Goal: Task Accomplishment & Management: Manage account settings

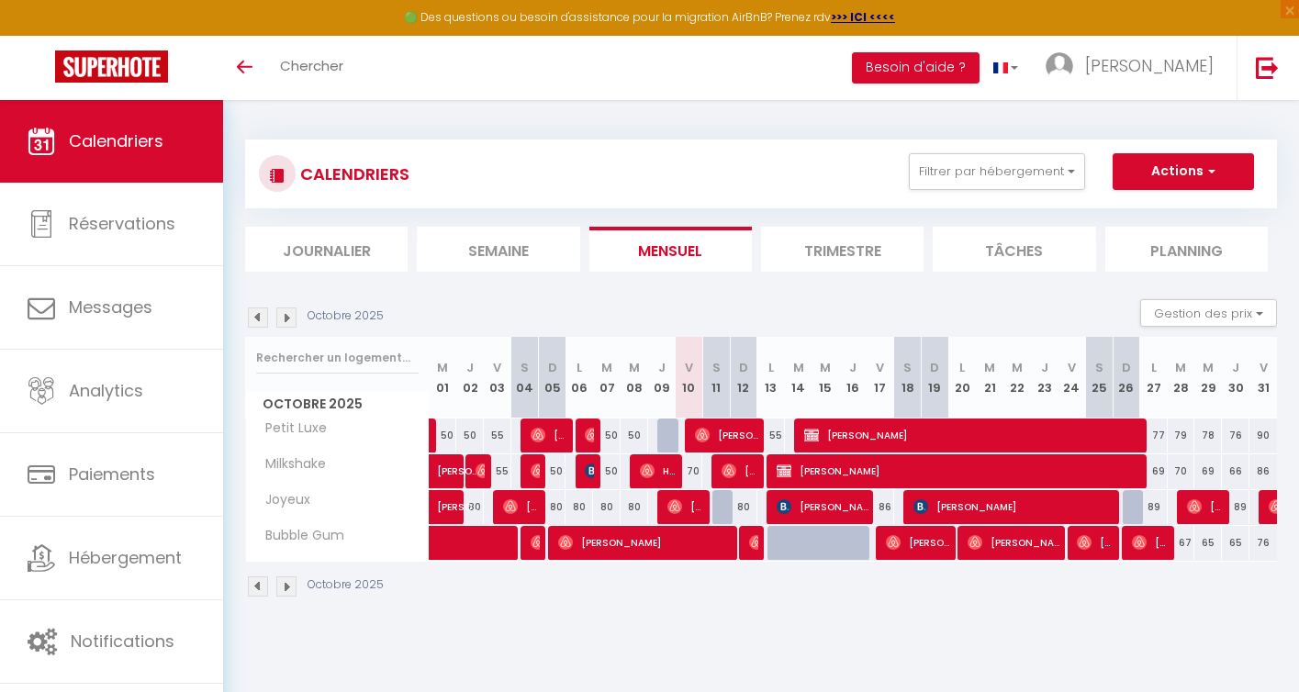
click at [675, 434] on div "70" at bounding box center [689, 436] width 28 height 34
click at [673, 436] on div at bounding box center [672, 436] width 28 height 35
type input "50"
type input "Jeu 09 Octobre 2025"
type input "Ven 10 Octobre 2025"
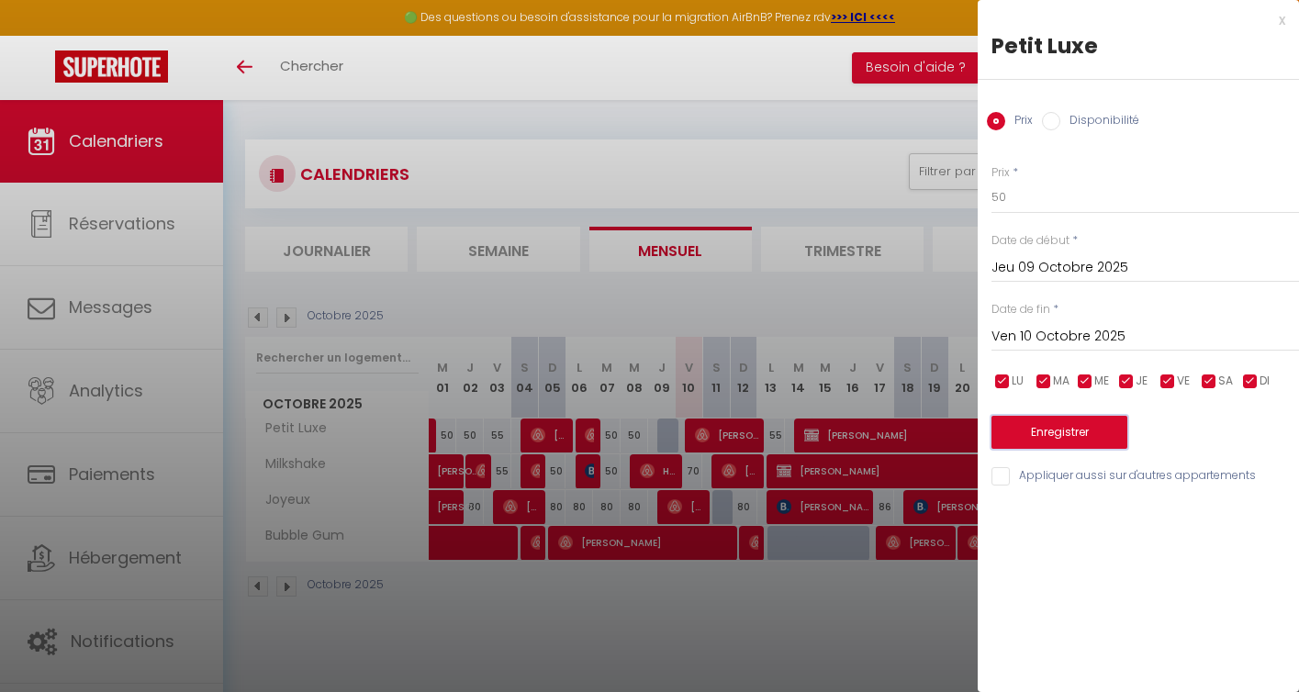
click at [1039, 431] on button "Enregistrer" at bounding box center [1060, 432] width 136 height 33
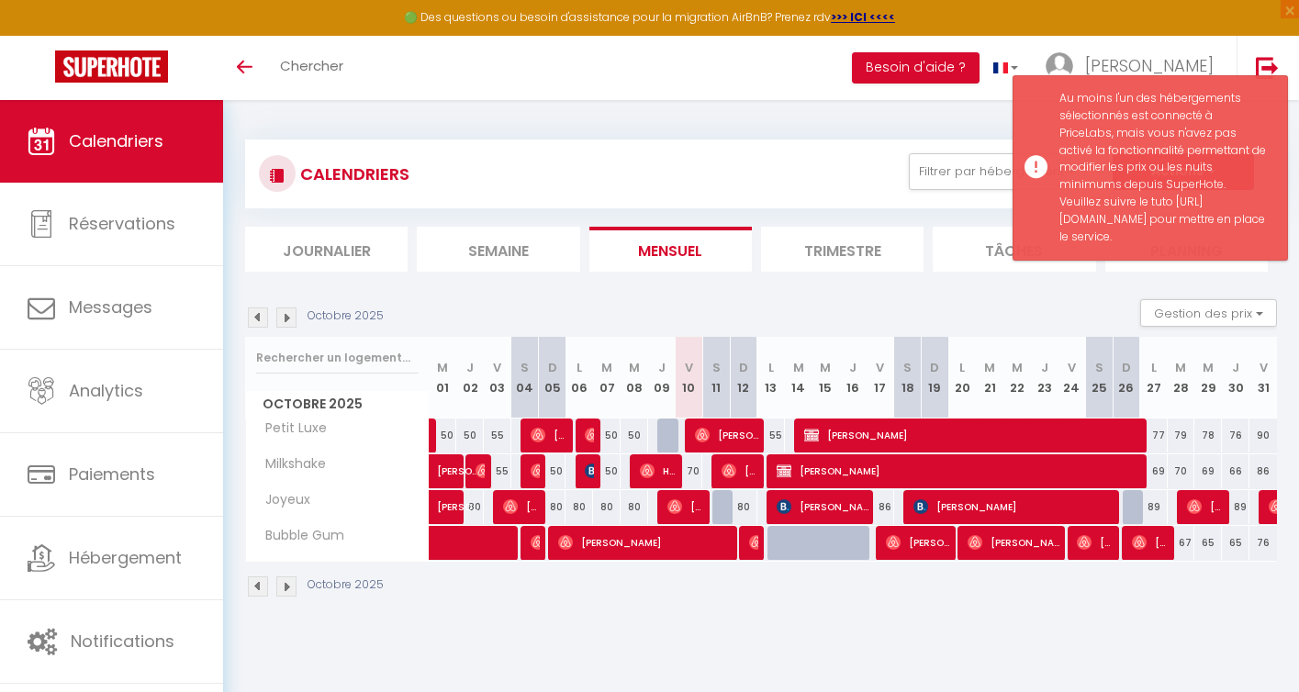
click at [770, 586] on div "Octobre 2025" at bounding box center [761, 589] width 1032 height 54
click at [670, 433] on div at bounding box center [672, 436] width 28 height 35
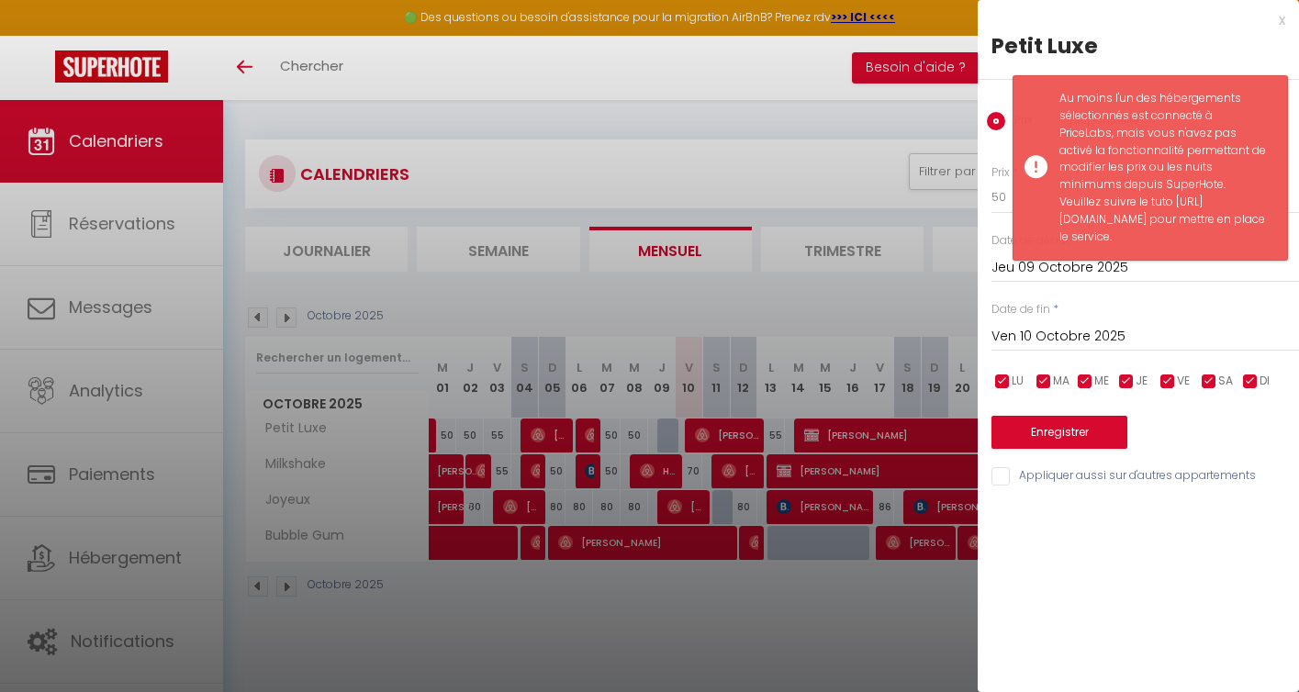
click at [1131, 19] on div "x" at bounding box center [1132, 20] width 308 height 22
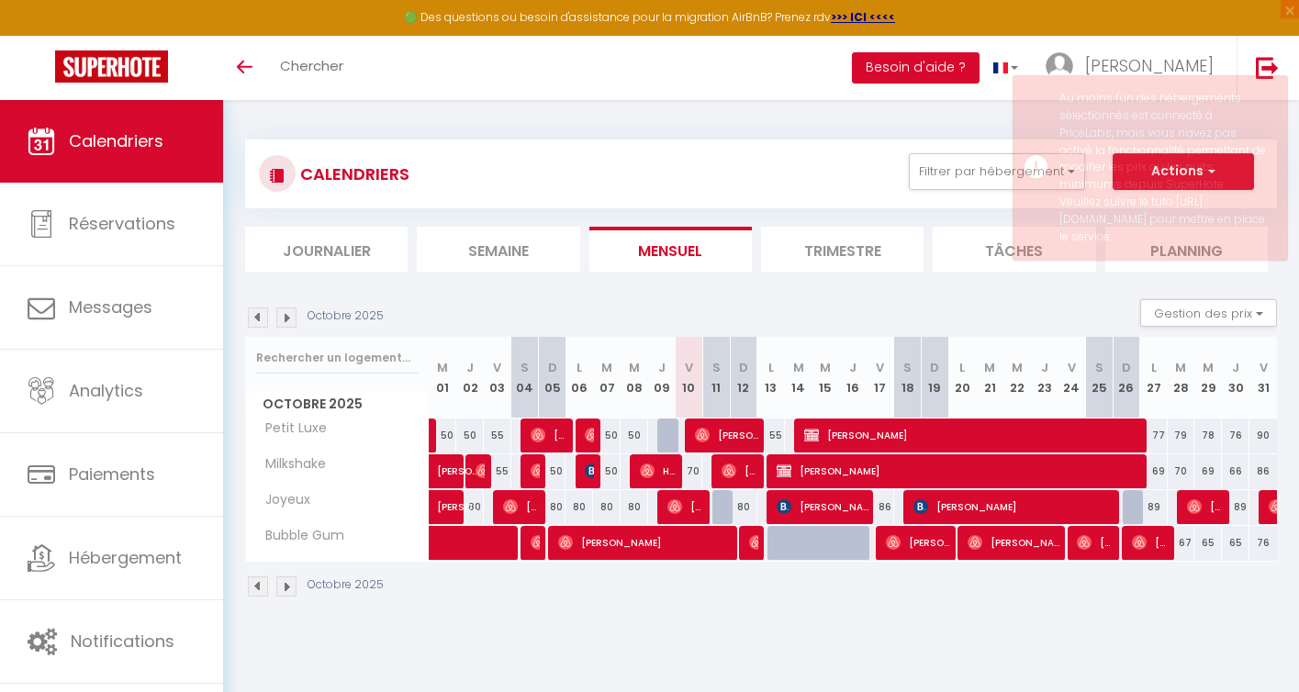
click at [696, 629] on div "CALENDRIERS Filtrer par hébergement Tous Bubble Gum Petit Luxe Milkshake Joyeux…" at bounding box center [761, 369] width 1076 height 538
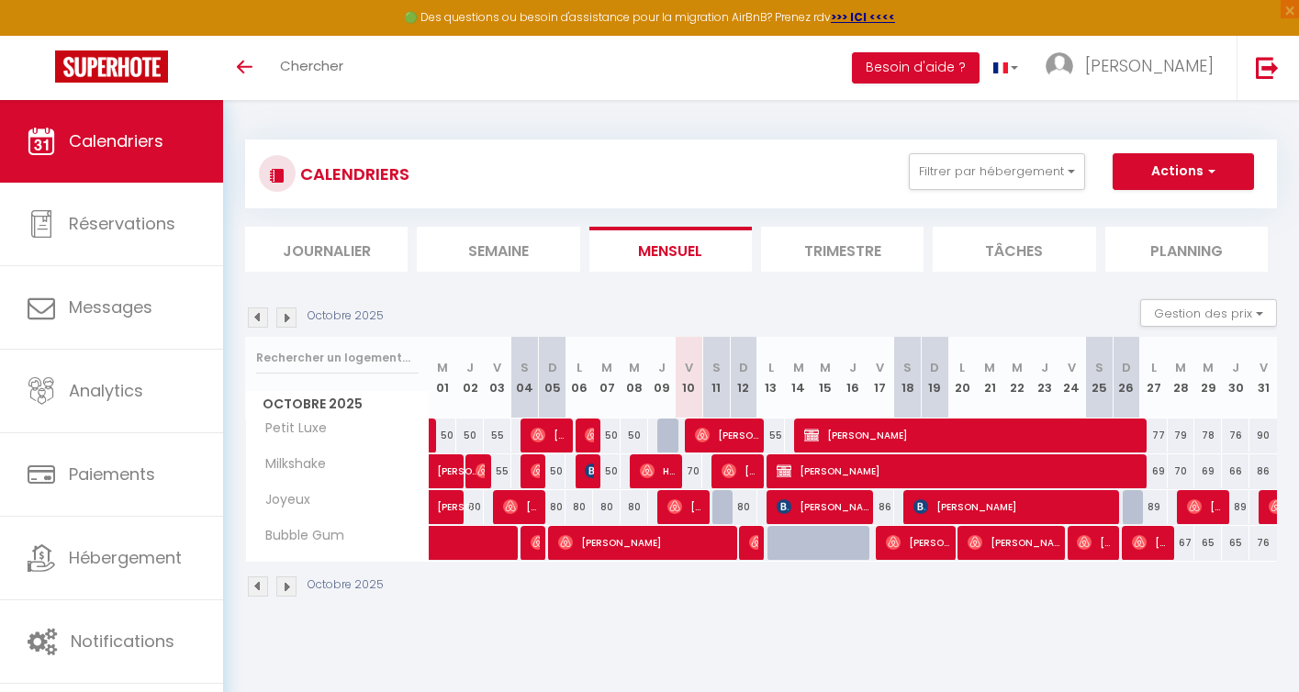
click at [666, 433] on div at bounding box center [672, 436] width 28 height 35
type input "50"
select select "1"
type input "Jeu 09 Octobre 2025"
type input "Ven 10 Octobre 2025"
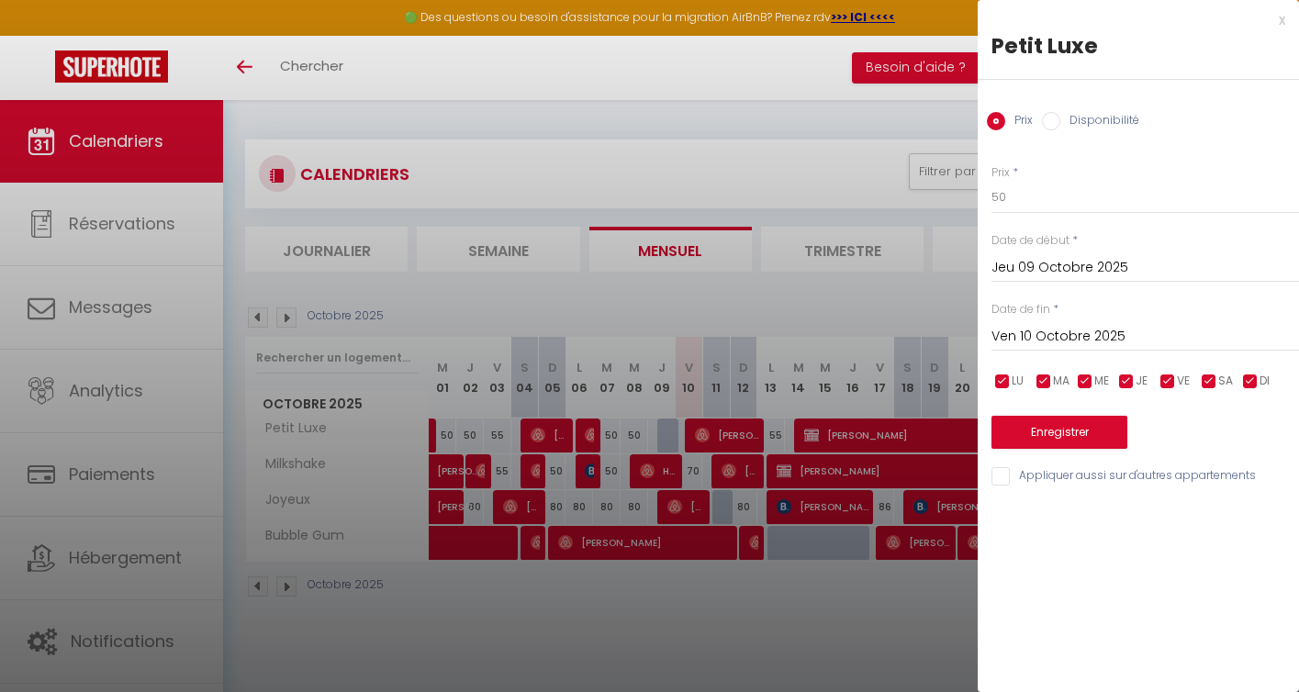
click at [1057, 123] on input "Disponibilité" at bounding box center [1051, 121] width 18 height 18
radio input "true"
radio input "false"
click at [1066, 433] on button "Enregistrer" at bounding box center [1060, 434] width 136 height 33
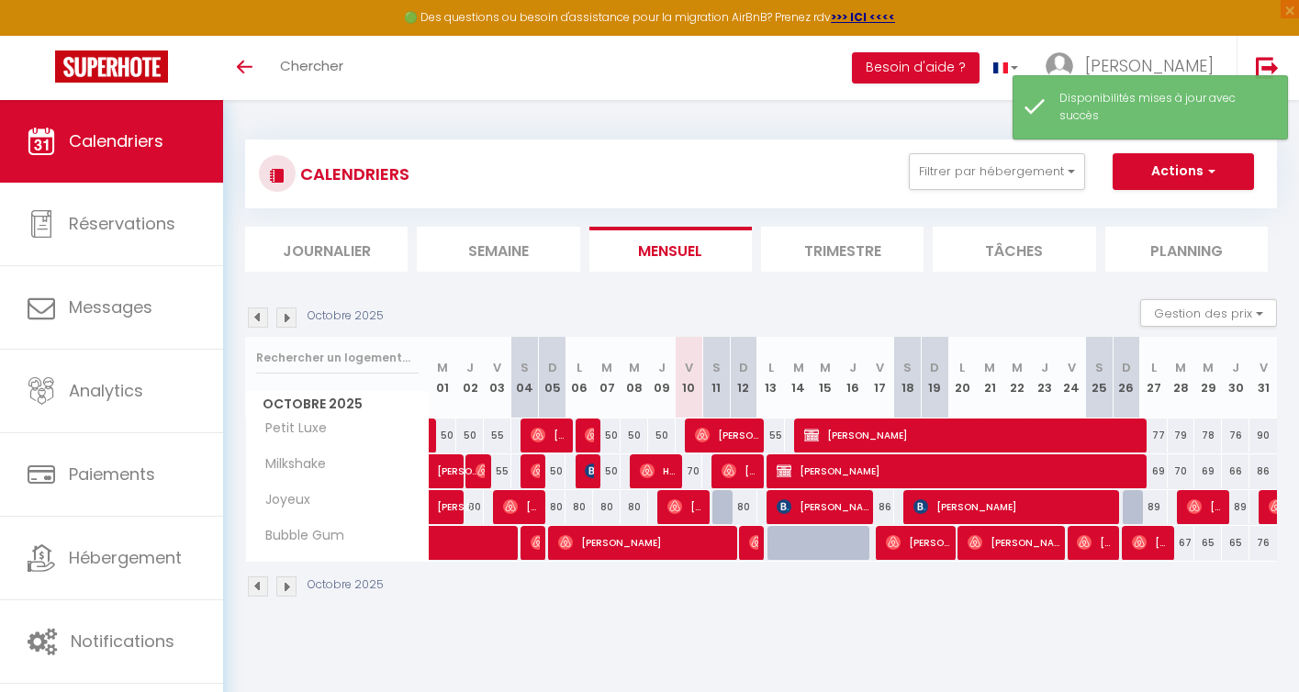
click at [720, 621] on div "CALENDRIERS Filtrer par hébergement Tous Bubble Gum Petit Luxe Milkshake Joyeux…" at bounding box center [761, 369] width 1076 height 538
click at [724, 502] on div at bounding box center [727, 507] width 28 height 35
select select "1"
type input "Sam 11 Octobre 2025"
type input "Dim 12 Octobre 2025"
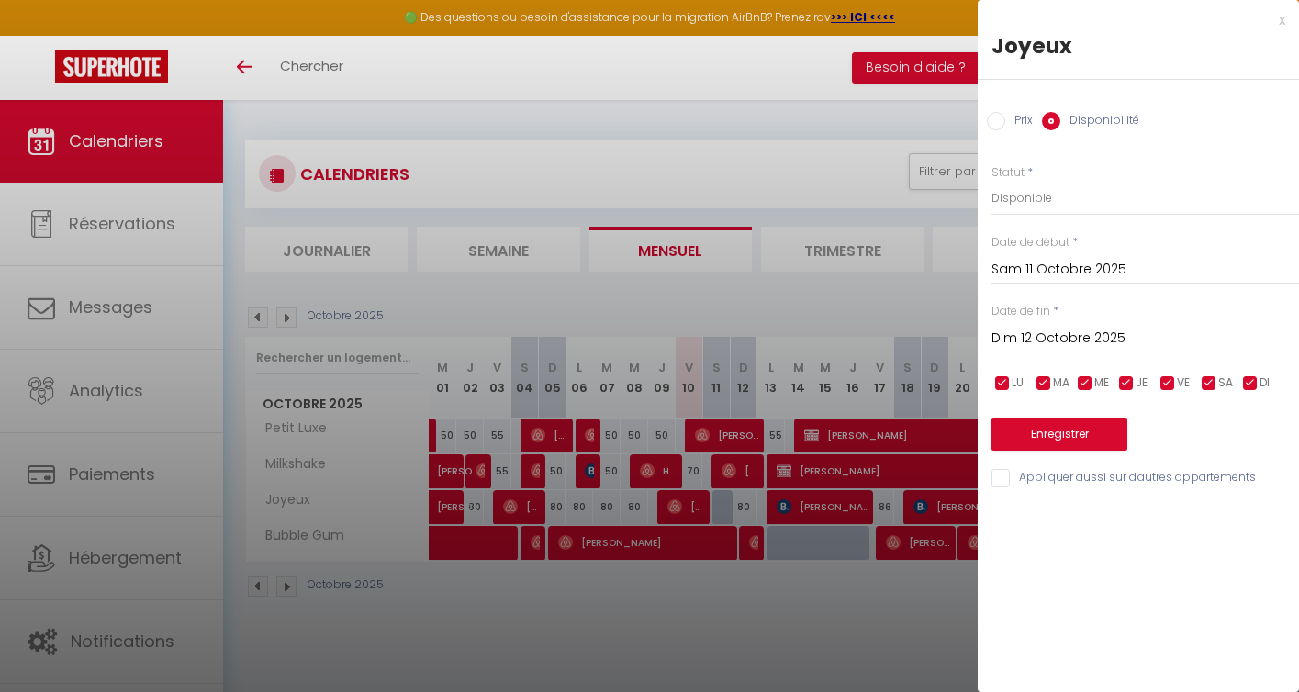
click at [726, 603] on div at bounding box center [649, 346] width 1299 height 692
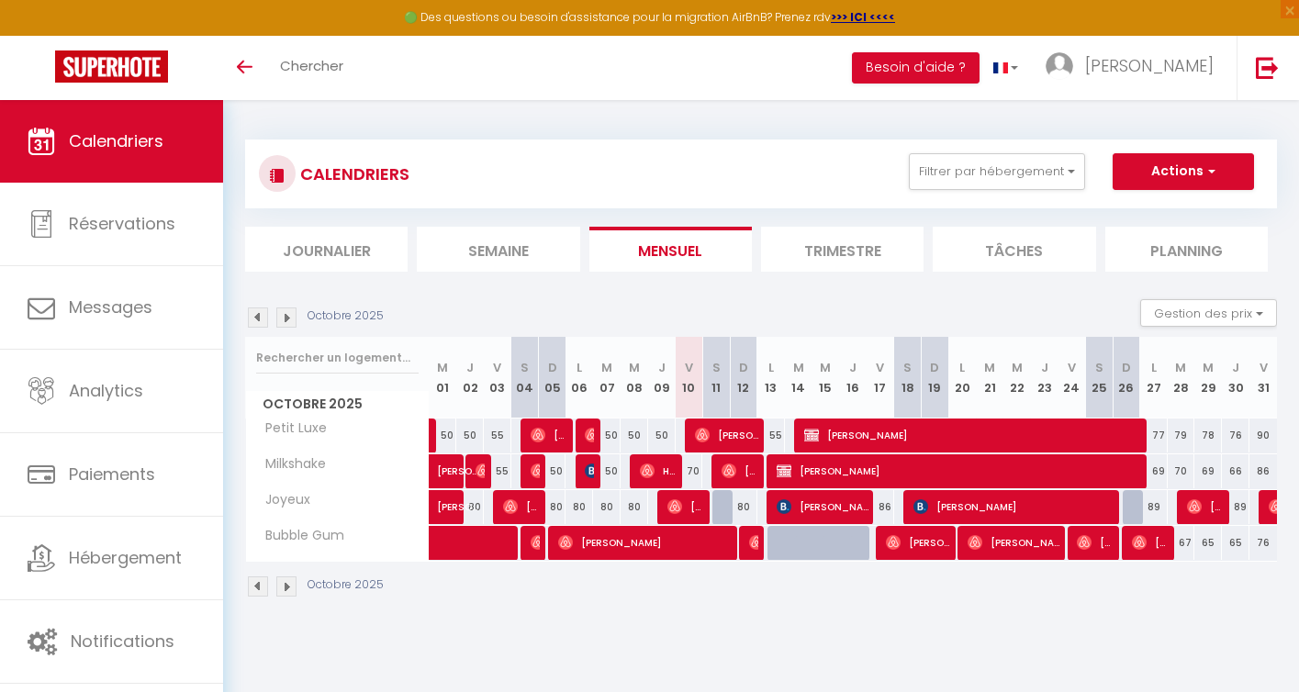
click at [726, 509] on div at bounding box center [727, 507] width 28 height 35
select select "1"
type input "Sam 11 Octobre 2025"
type input "Dim 12 Octobre 2025"
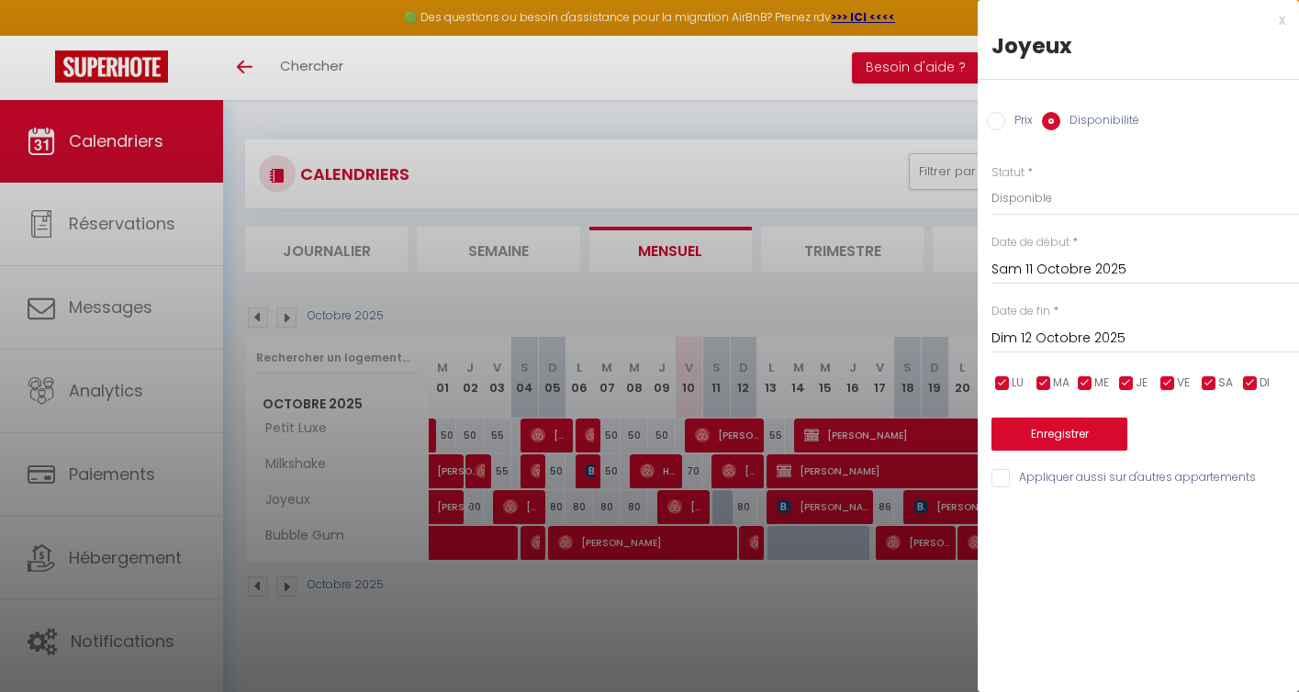
click at [727, 596] on div at bounding box center [649, 346] width 1299 height 692
select select
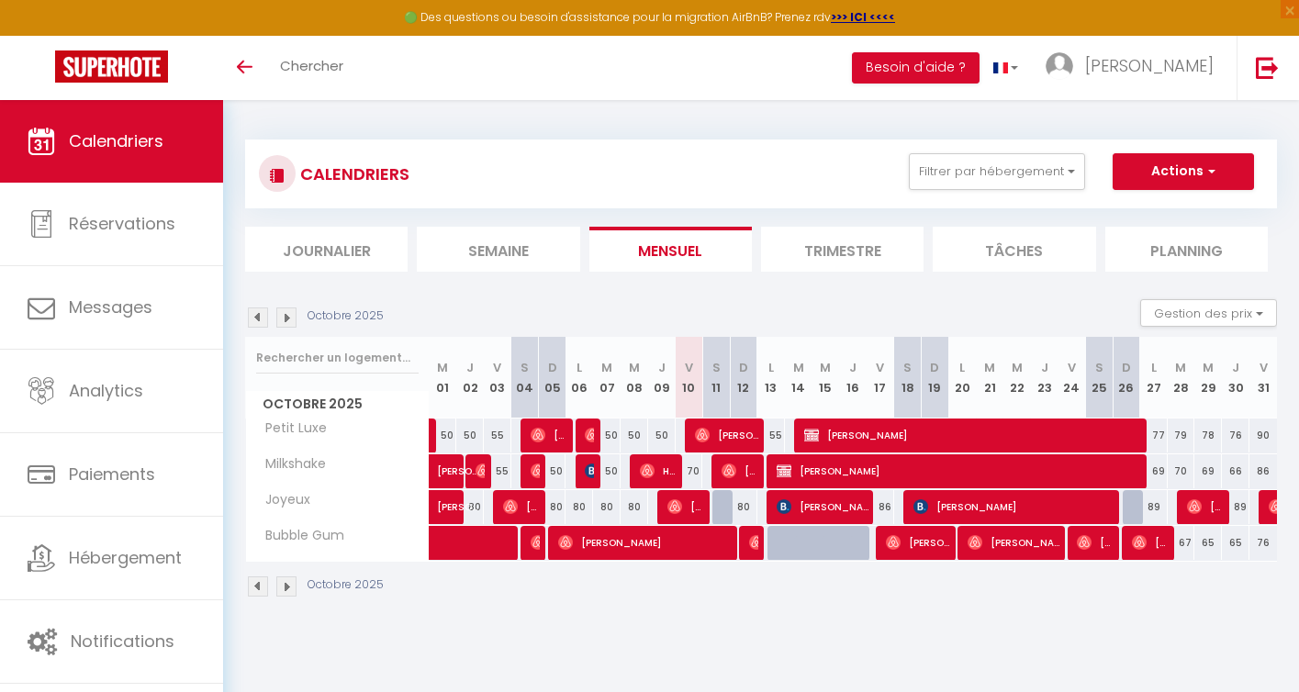
click at [721, 502] on div at bounding box center [727, 507] width 28 height 35
select select "1"
type input "Sam 11 Octobre 2025"
type input "Dim 12 Octobre 2025"
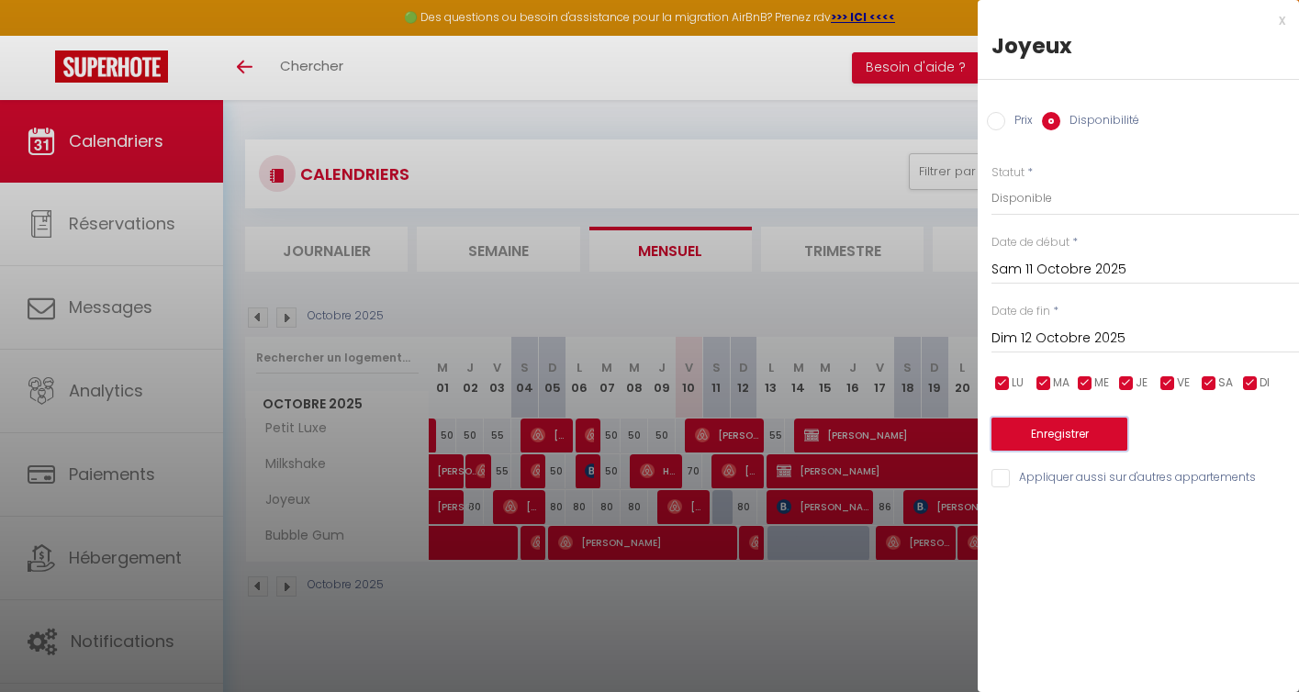
click at [1062, 432] on button "Enregistrer" at bounding box center [1060, 434] width 136 height 33
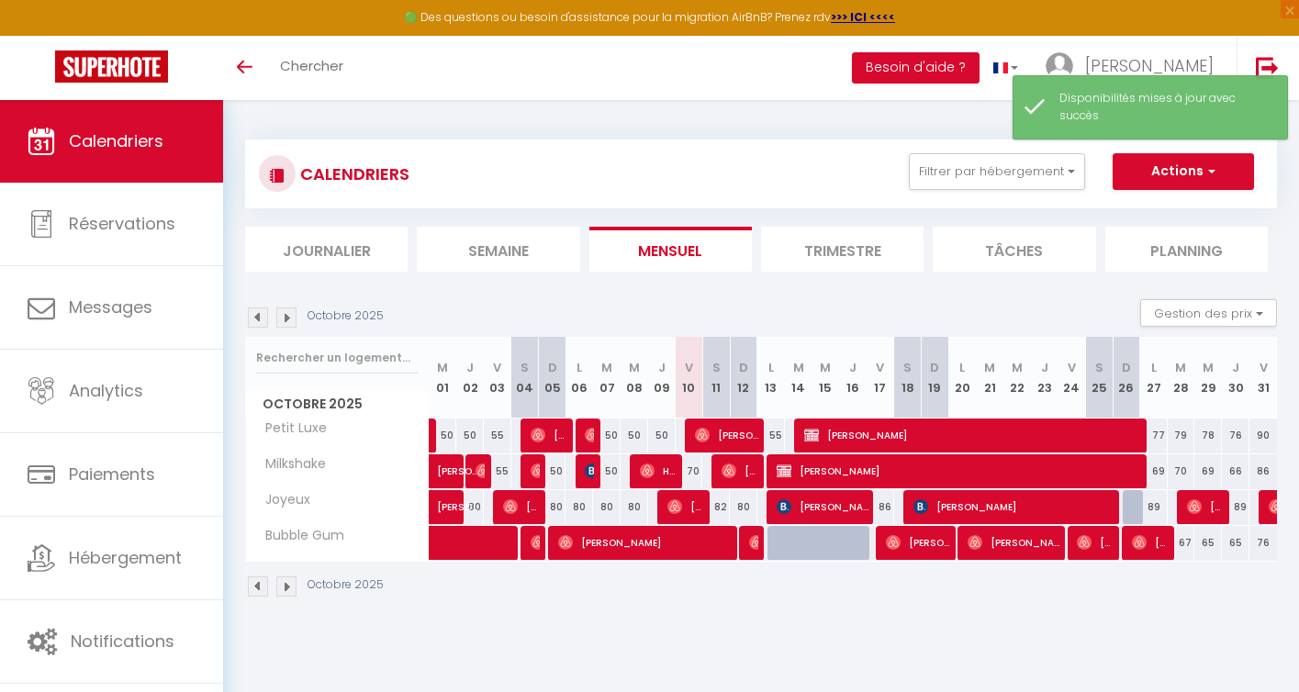
click at [758, 604] on div "Octobre 2025" at bounding box center [761, 589] width 1032 height 54
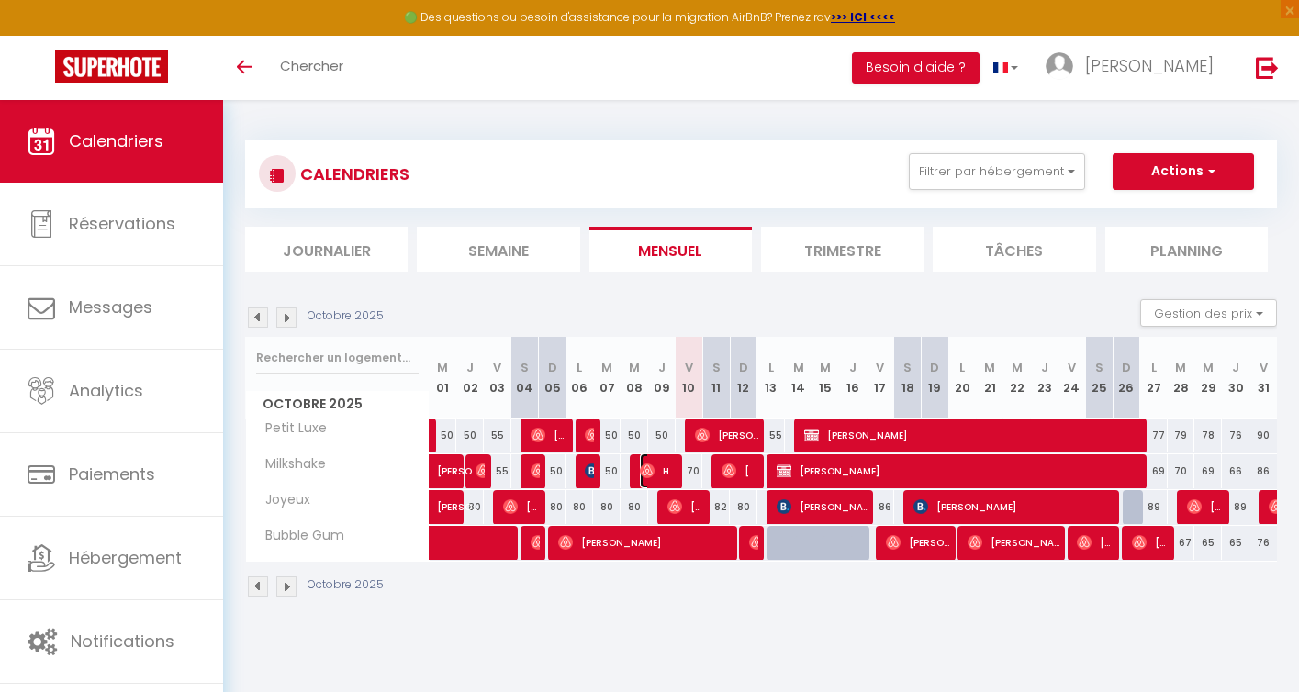
click at [662, 466] on span "Hd Hd" at bounding box center [658, 471] width 37 height 35
select select "OK"
select select "0"
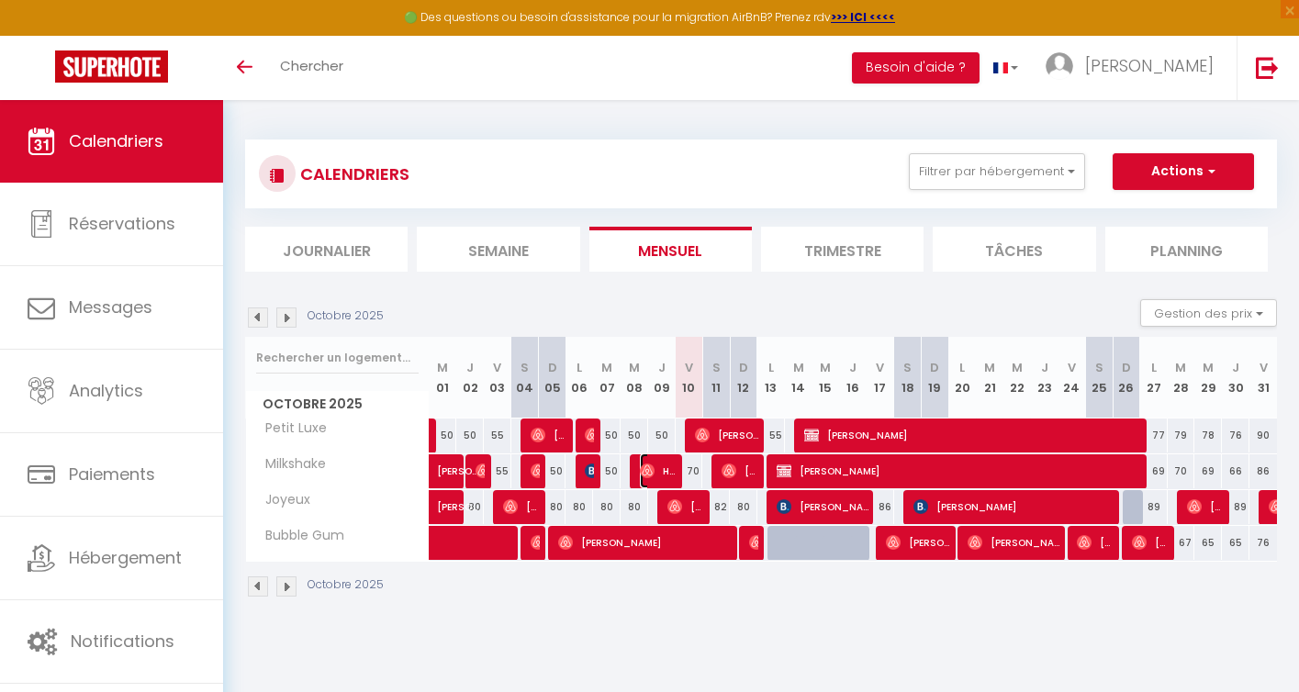
select select "1"
select select
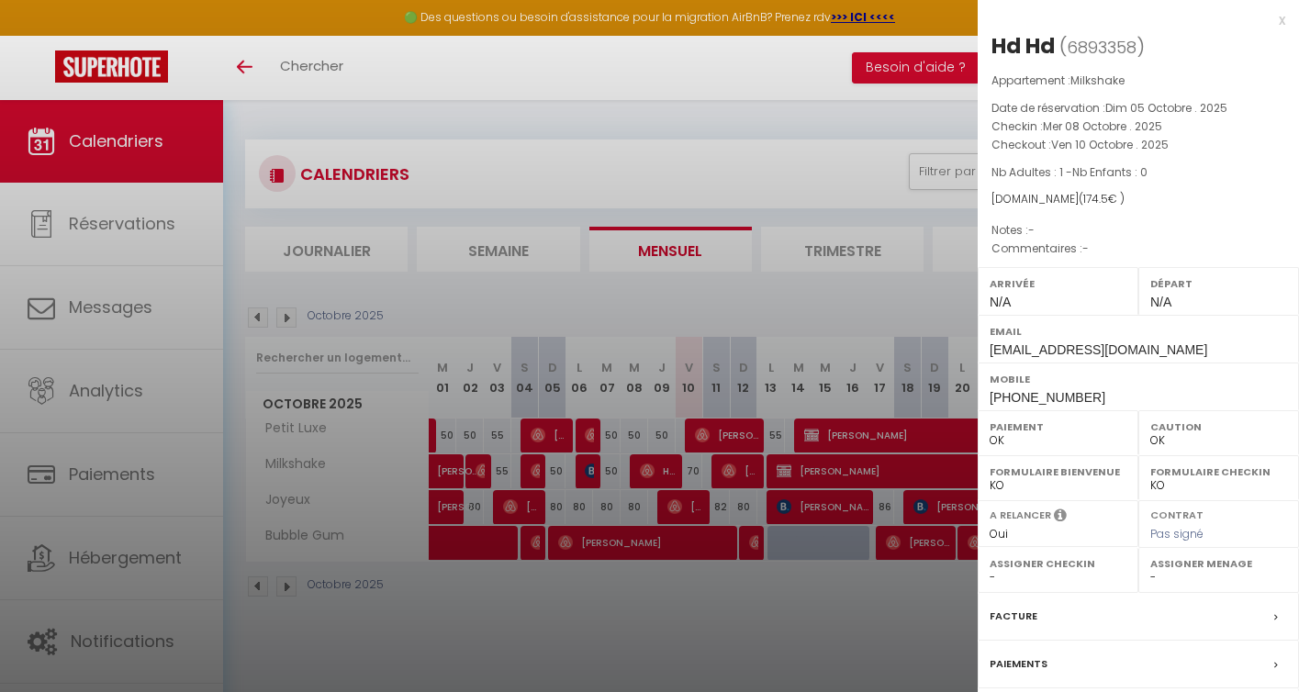
click at [703, 614] on div at bounding box center [649, 346] width 1299 height 692
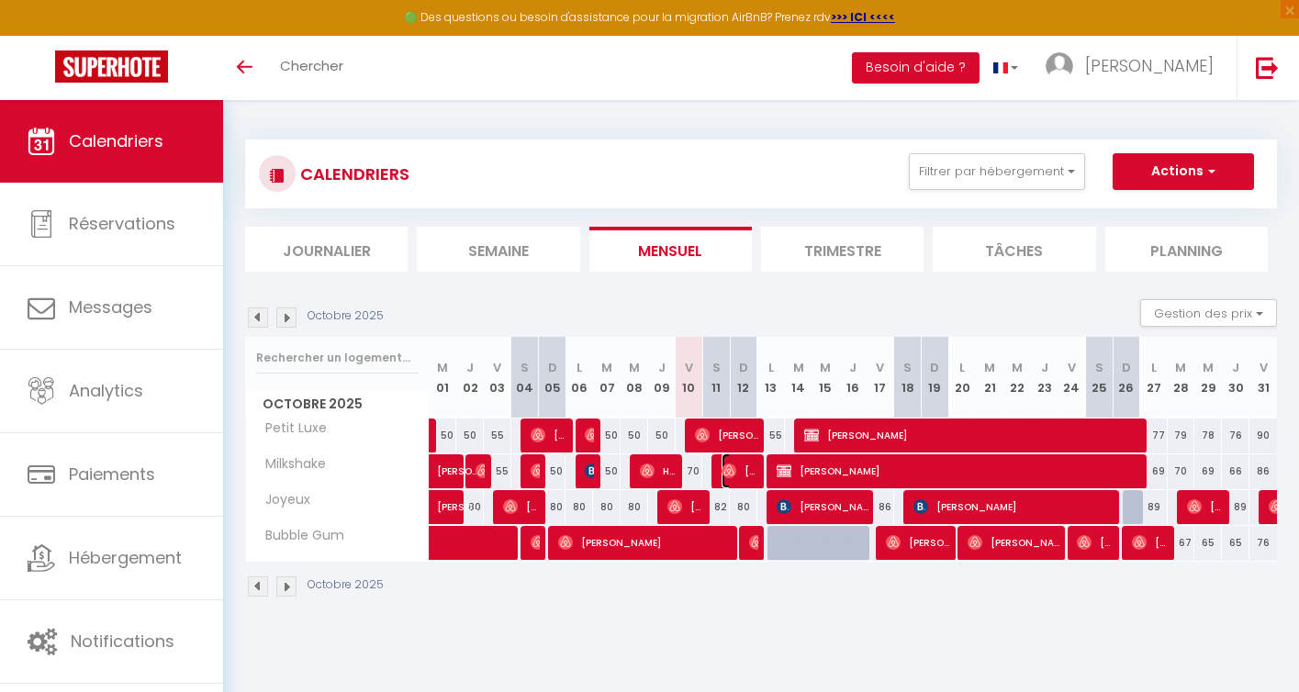
click at [740, 478] on span "[PERSON_NAME]" at bounding box center [740, 471] width 37 height 35
select select "OK"
select select "0"
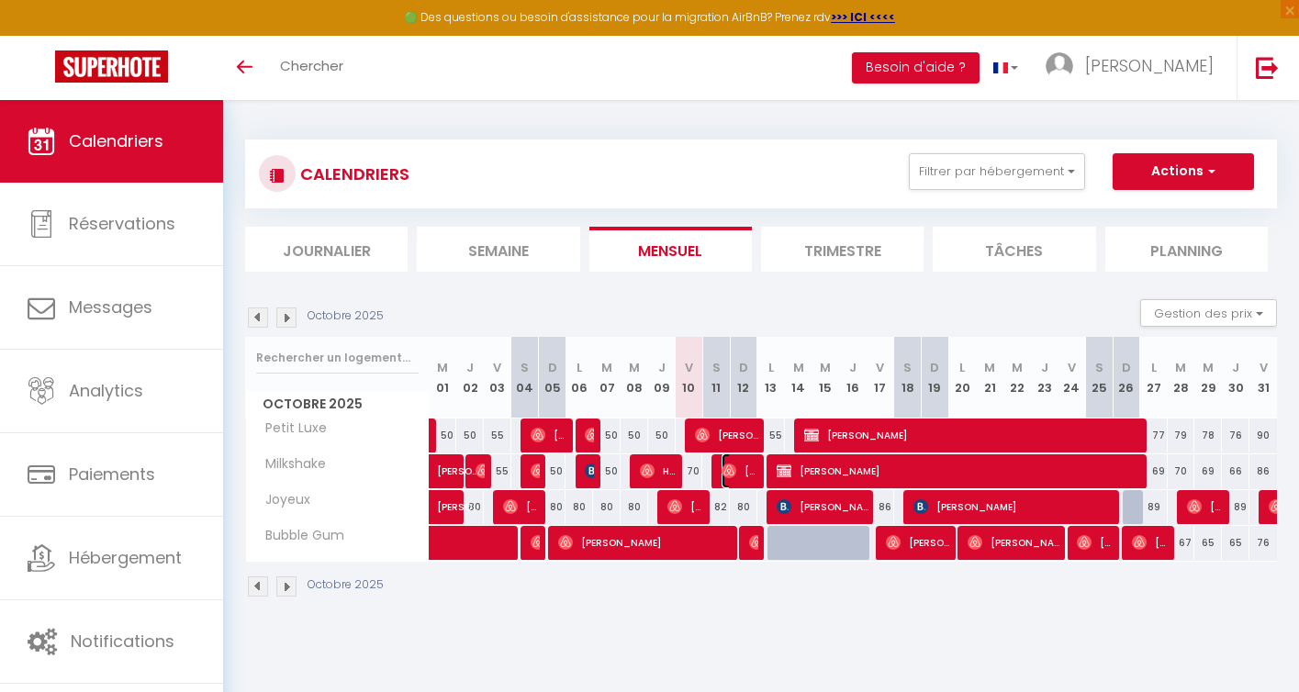
select select "1"
select select
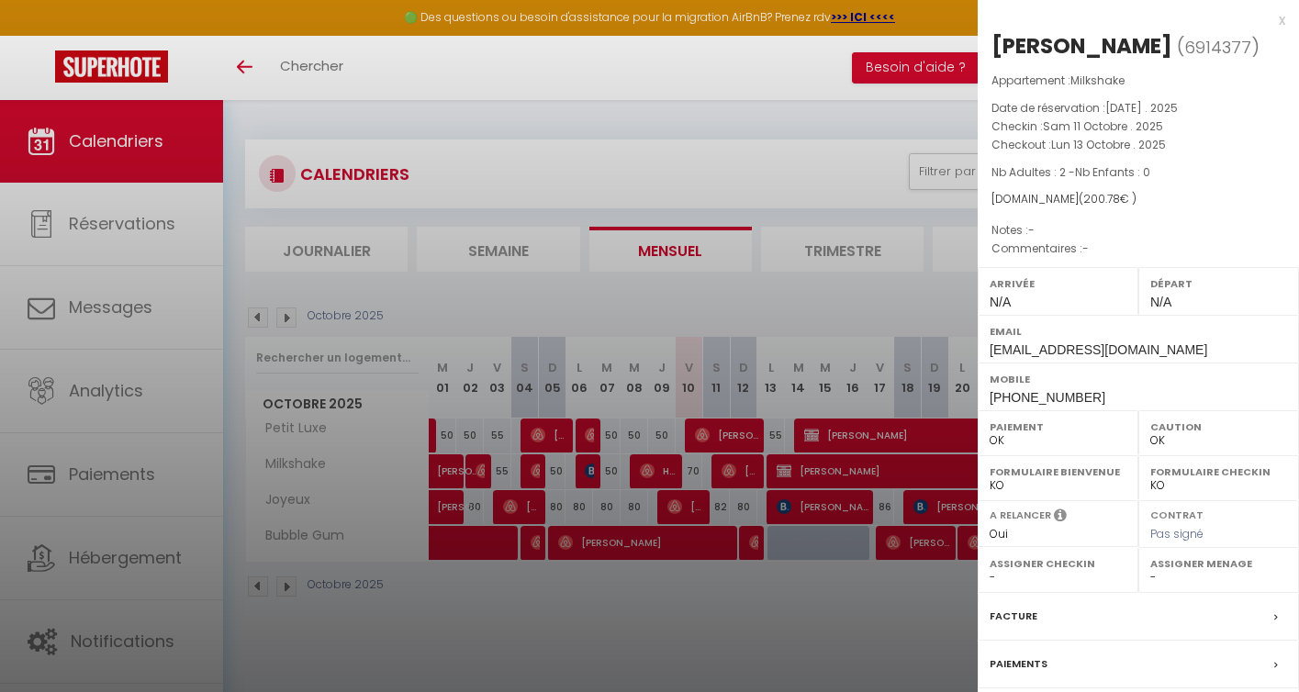
click at [711, 635] on div at bounding box center [649, 346] width 1299 height 692
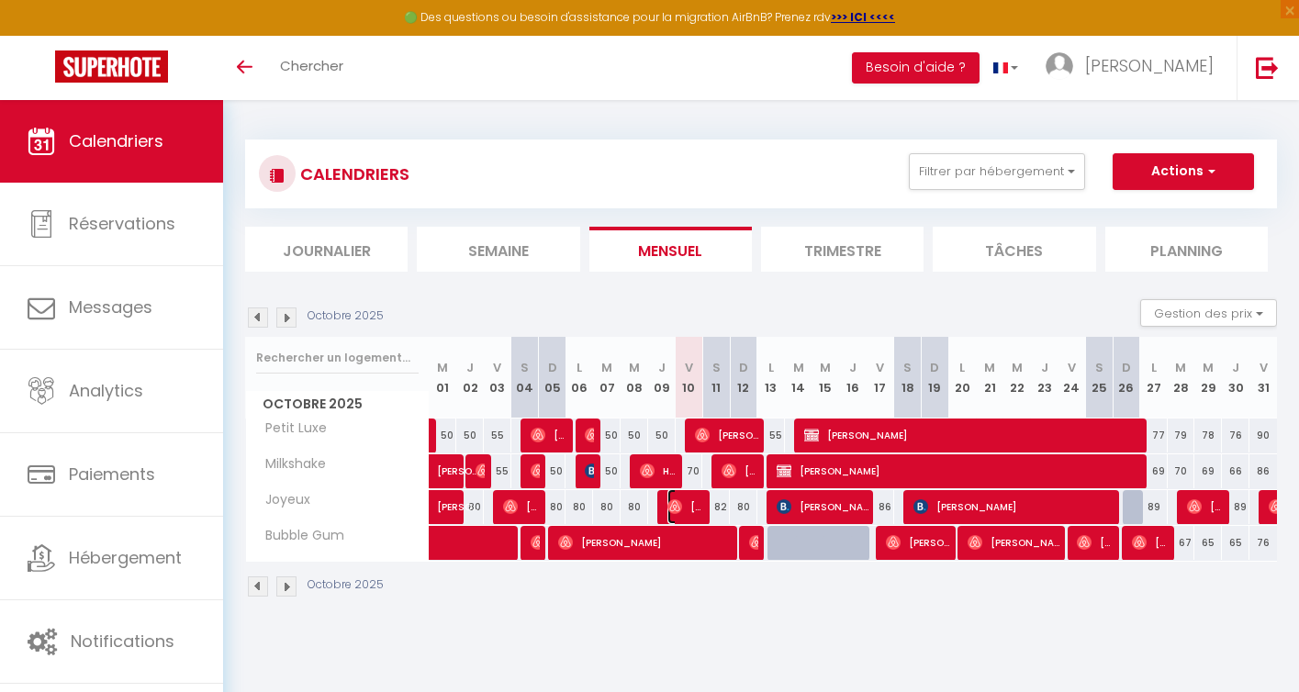
click at [685, 502] on span "[PERSON_NAME]" at bounding box center [686, 506] width 37 height 35
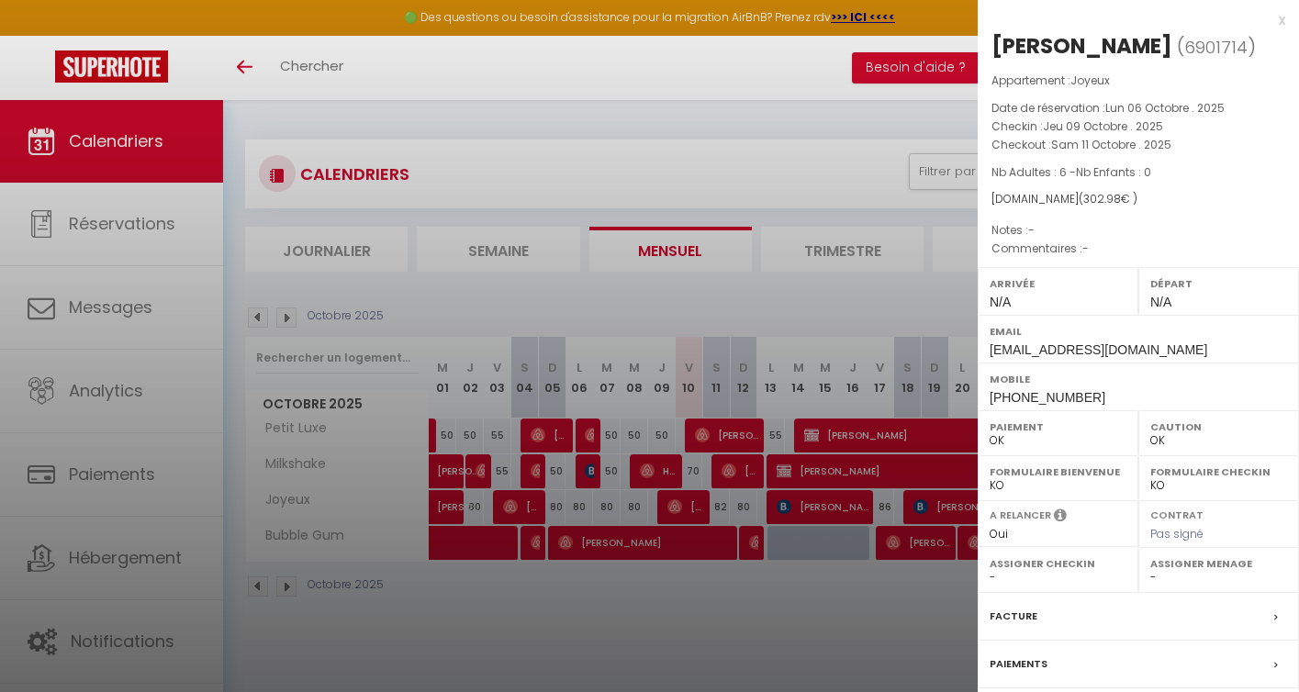
click at [705, 615] on div at bounding box center [649, 346] width 1299 height 692
